Goal: Transaction & Acquisition: Purchase product/service

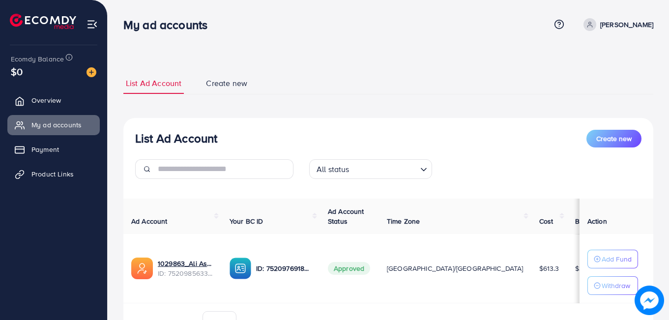
click at [97, 64] on div "Ecomdy Balance $0" at bounding box center [53, 65] width 91 height 41
click at [90, 71] on img at bounding box center [92, 72] width 10 height 10
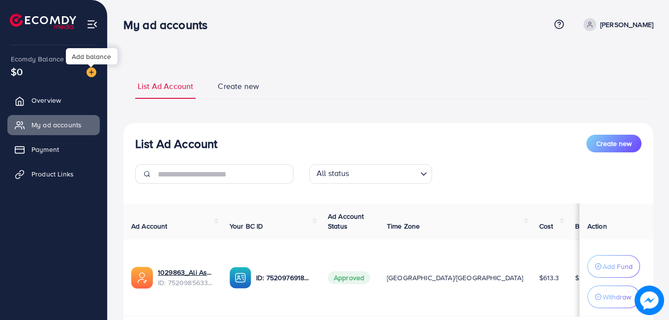
click at [96, 55] on div "Add balance" at bounding box center [92, 56] width 52 height 16
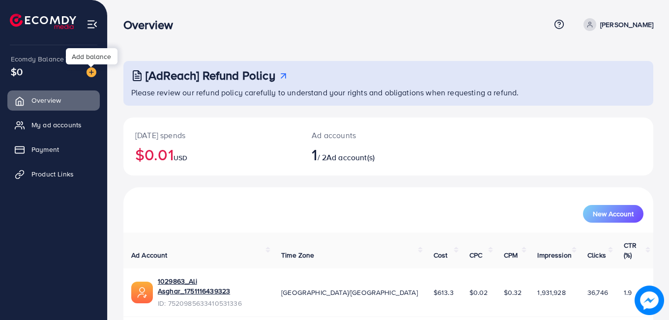
click at [95, 67] on div "Add balance" at bounding box center [92, 56] width 52 height 22
click at [92, 58] on div "Add balance" at bounding box center [92, 56] width 52 height 16
click at [83, 50] on div "Add balance" at bounding box center [92, 56] width 52 height 16
click at [72, 59] on div "Add balance" at bounding box center [92, 56] width 52 height 16
click at [90, 68] on img at bounding box center [92, 72] width 10 height 10
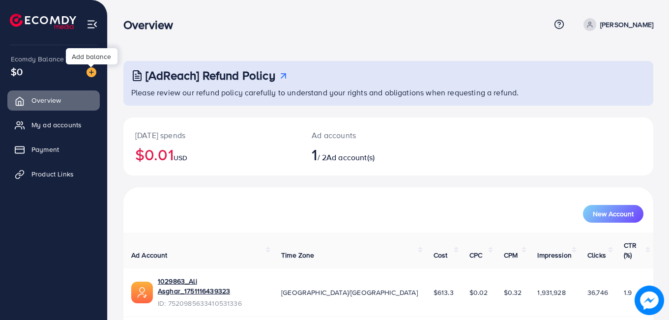
click at [90, 56] on div "Add balance" at bounding box center [92, 56] width 52 height 16
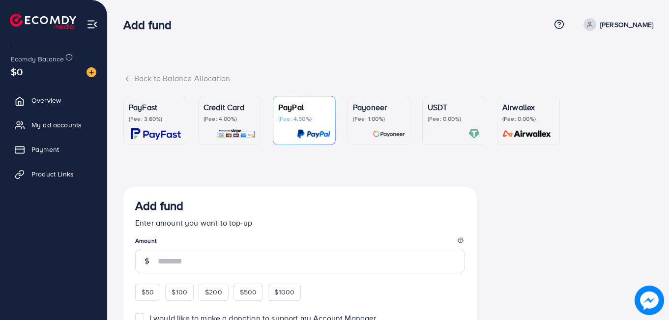
click at [158, 131] on img at bounding box center [156, 133] width 50 height 11
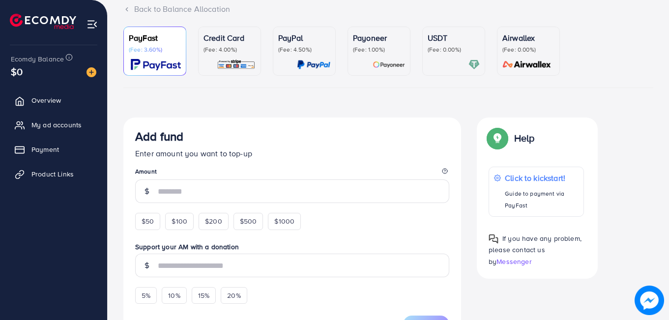
scroll to position [148, 0]
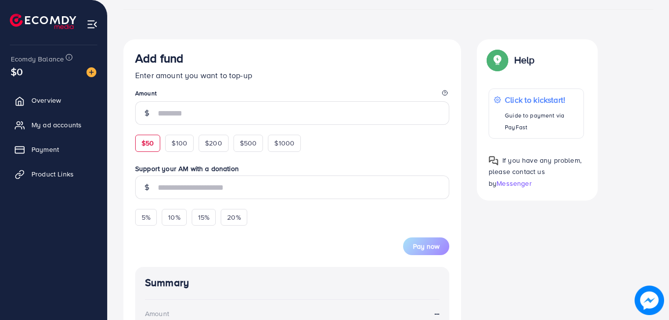
click at [137, 146] on div "$50" at bounding box center [147, 143] width 25 height 17
type input "**"
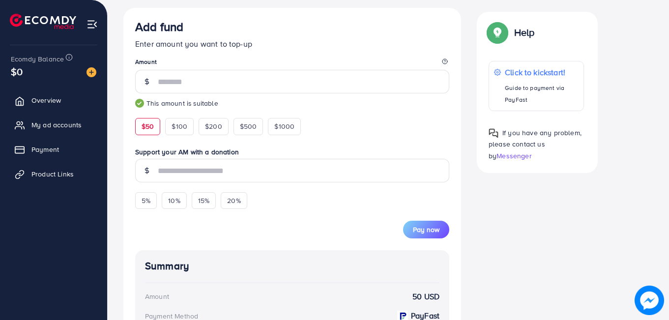
scroll to position [197, 0]
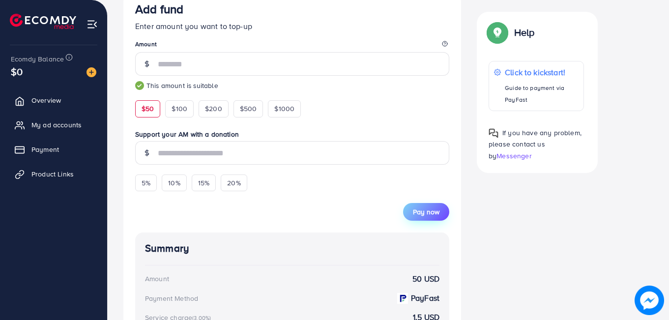
click at [441, 214] on button "Pay now" at bounding box center [426, 212] width 46 height 18
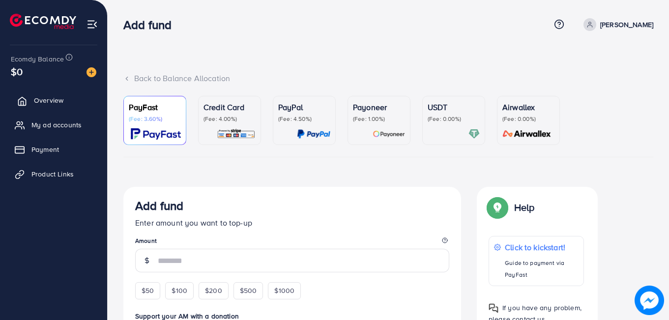
click at [47, 99] on span "Overview" at bounding box center [49, 100] width 30 height 10
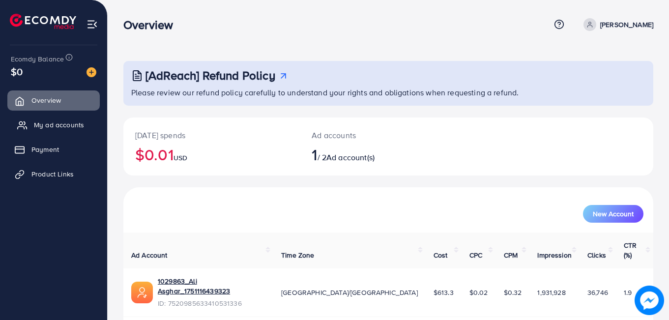
click at [69, 124] on span "My ad accounts" at bounding box center [59, 125] width 50 height 10
